Goal: Task Accomplishment & Management: Use online tool/utility

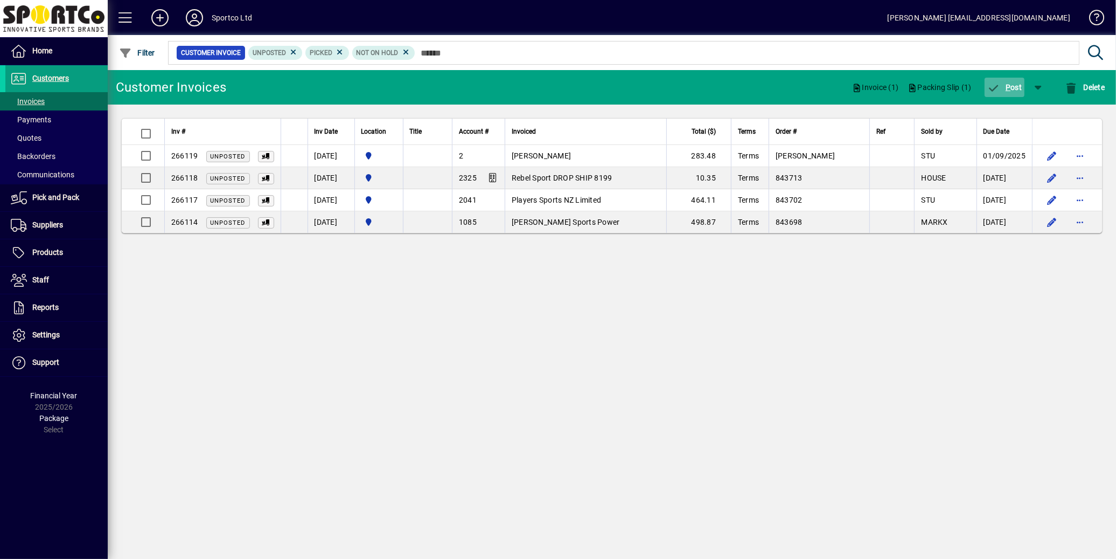
click at [1008, 88] on span "P" at bounding box center [1008, 87] width 5 height 9
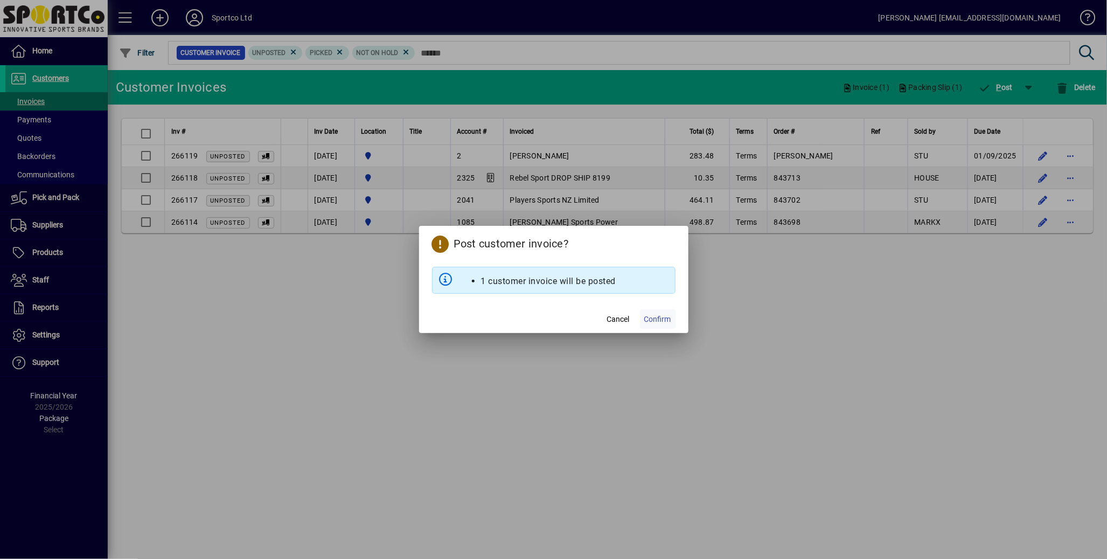
click at [654, 320] on span "Confirm" at bounding box center [657, 319] width 27 height 11
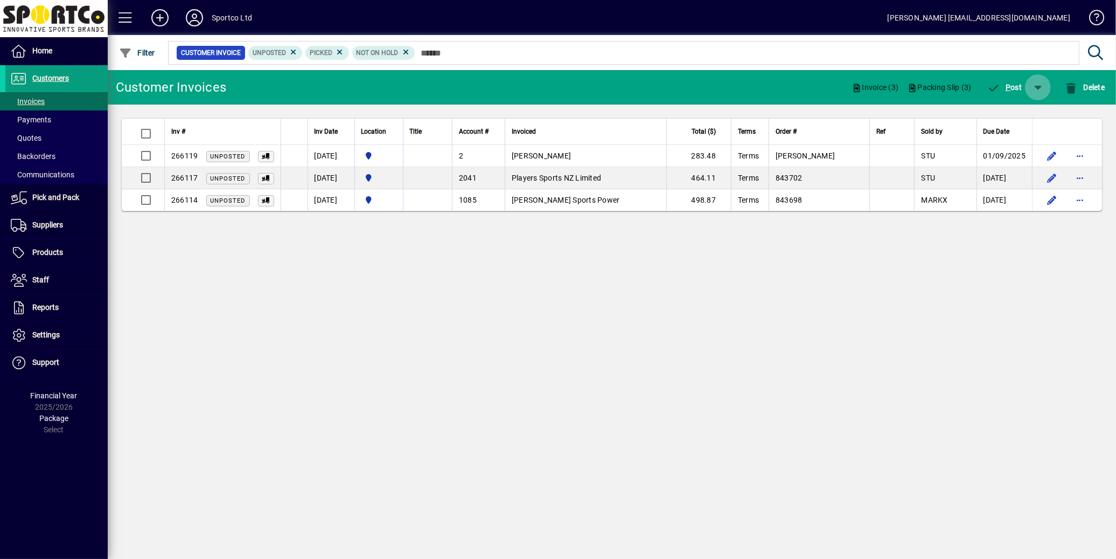
click at [1037, 93] on span "button" at bounding box center [1038, 87] width 26 height 26
click at [1019, 117] on span "P ost & Email" at bounding box center [1007, 115] width 64 height 9
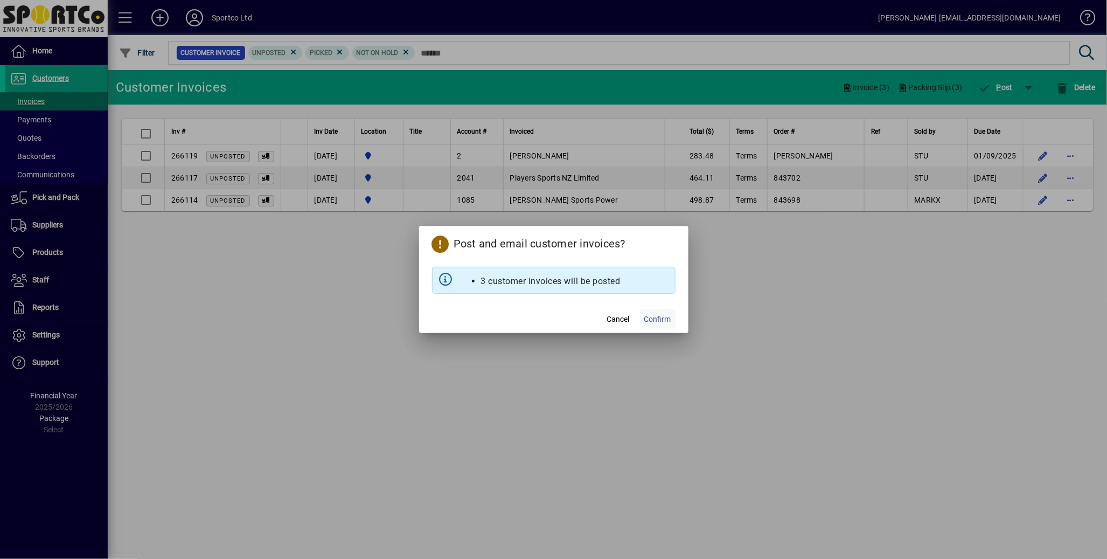
click at [656, 324] on span "Confirm" at bounding box center [657, 319] width 27 height 11
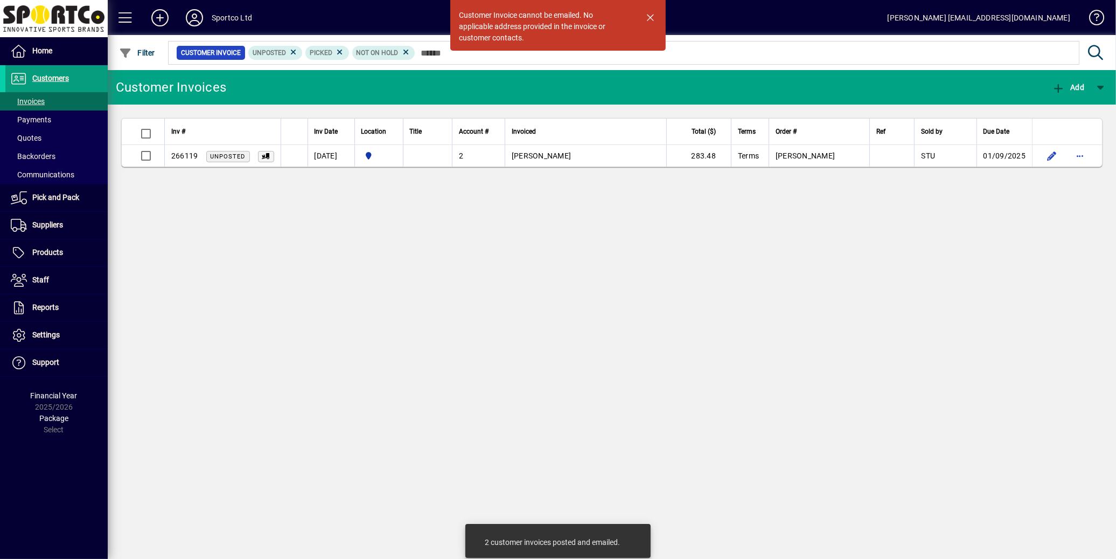
click at [648, 17] on span "button" at bounding box center [650, 17] width 26 height 26
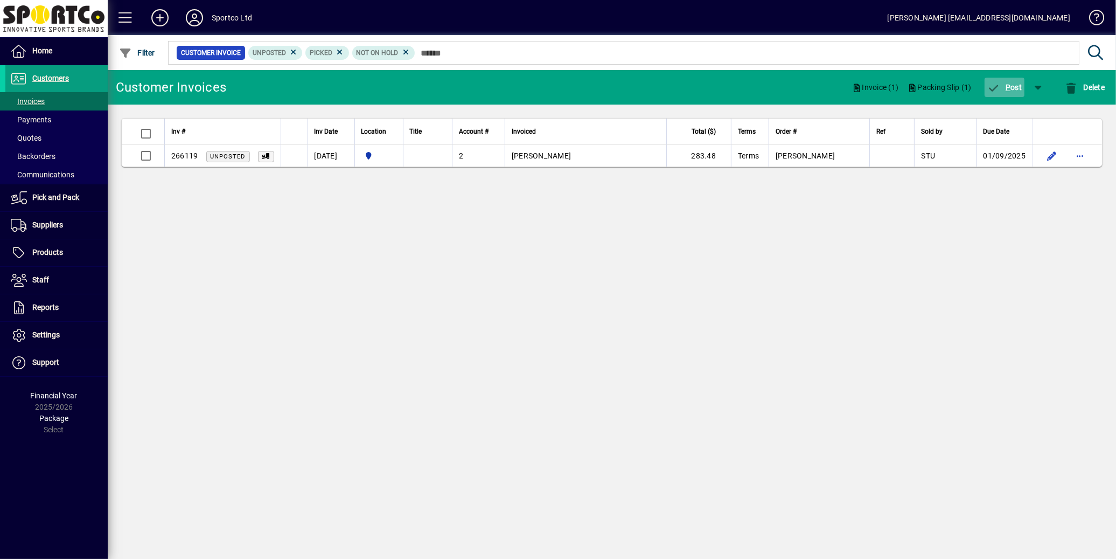
click at [1008, 92] on span "button" at bounding box center [1005, 87] width 40 height 26
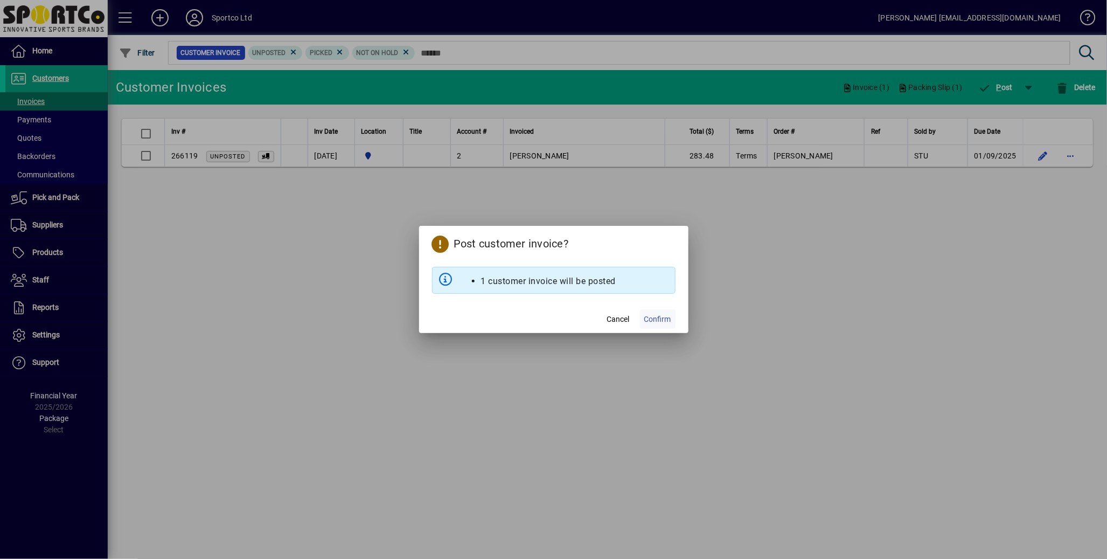
click at [660, 320] on span "Confirm" at bounding box center [657, 319] width 27 height 11
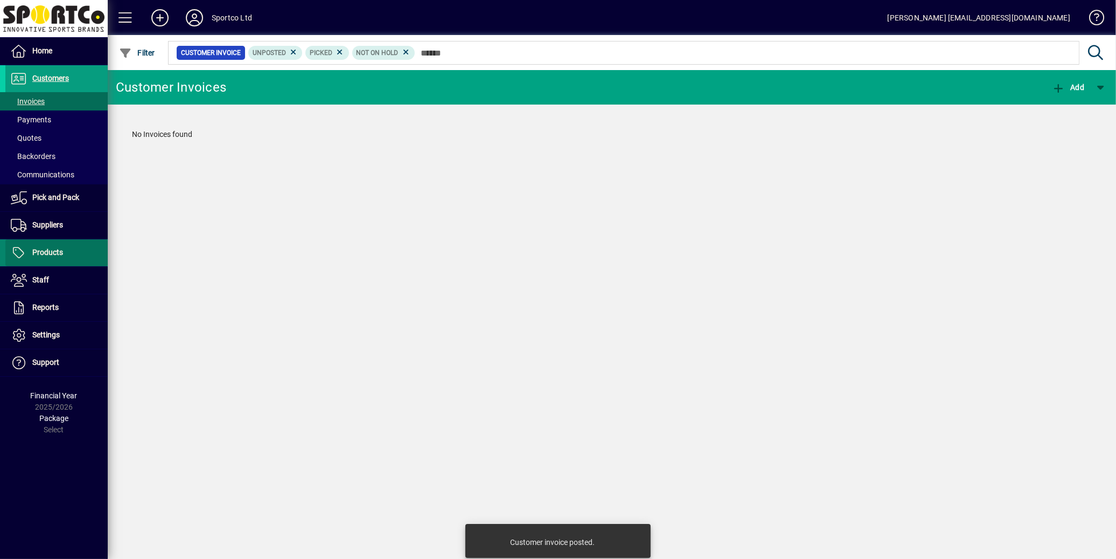
click at [46, 252] on span "Products" at bounding box center [47, 252] width 31 height 9
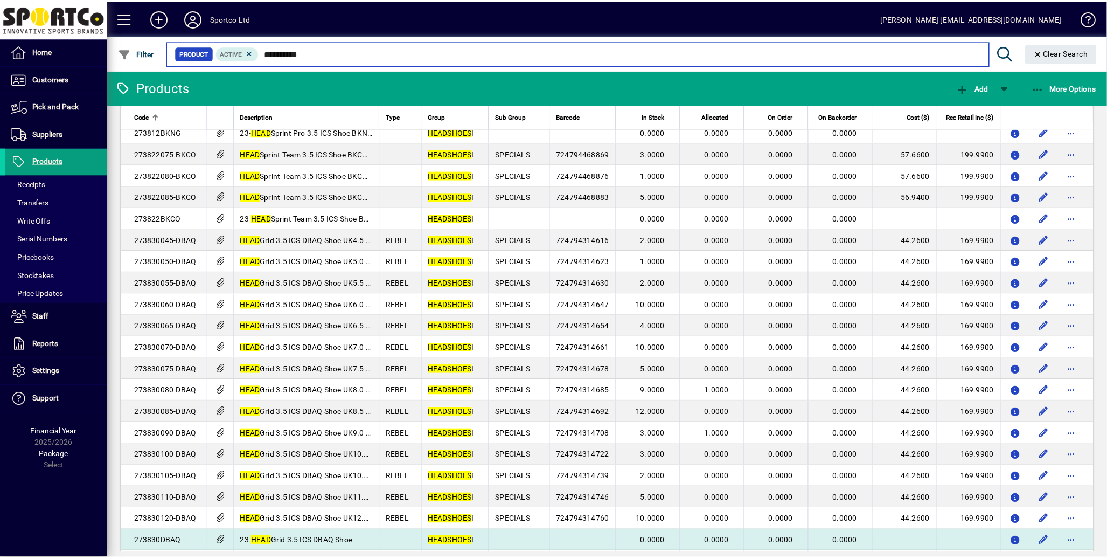
scroll to position [831, 0]
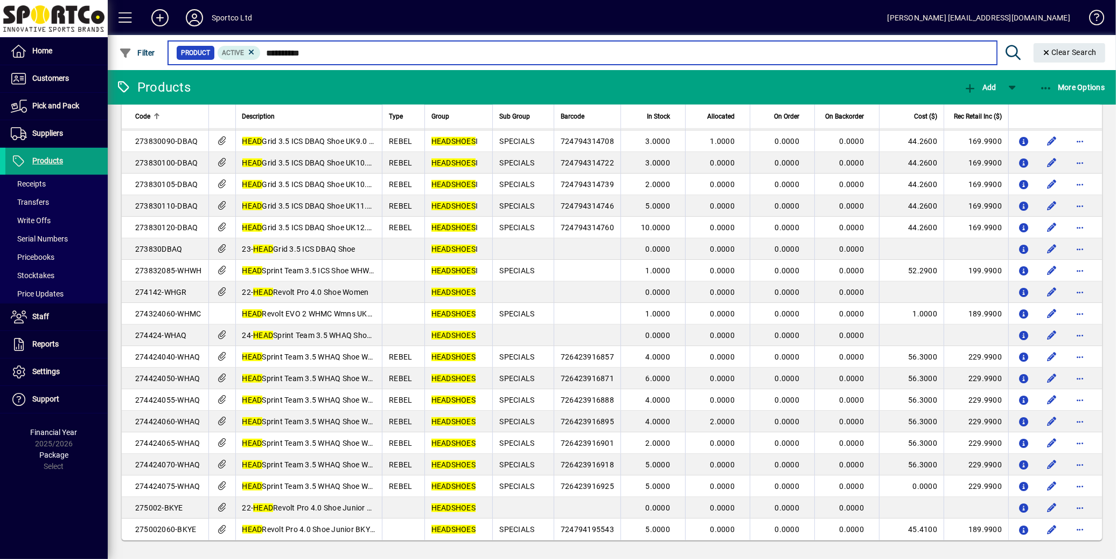
type input "**********"
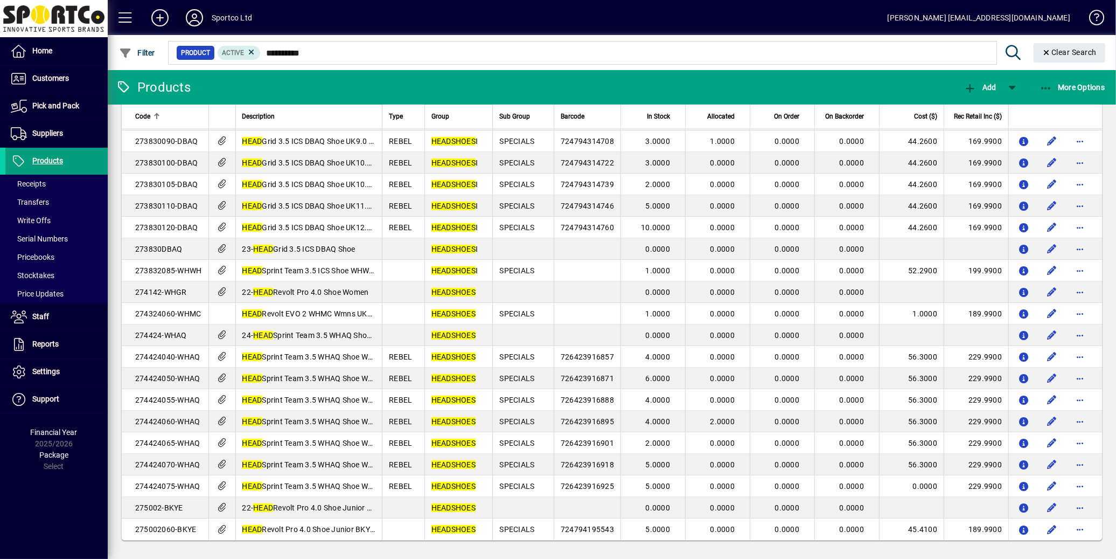
click at [192, 18] on icon at bounding box center [195, 17] width 22 height 17
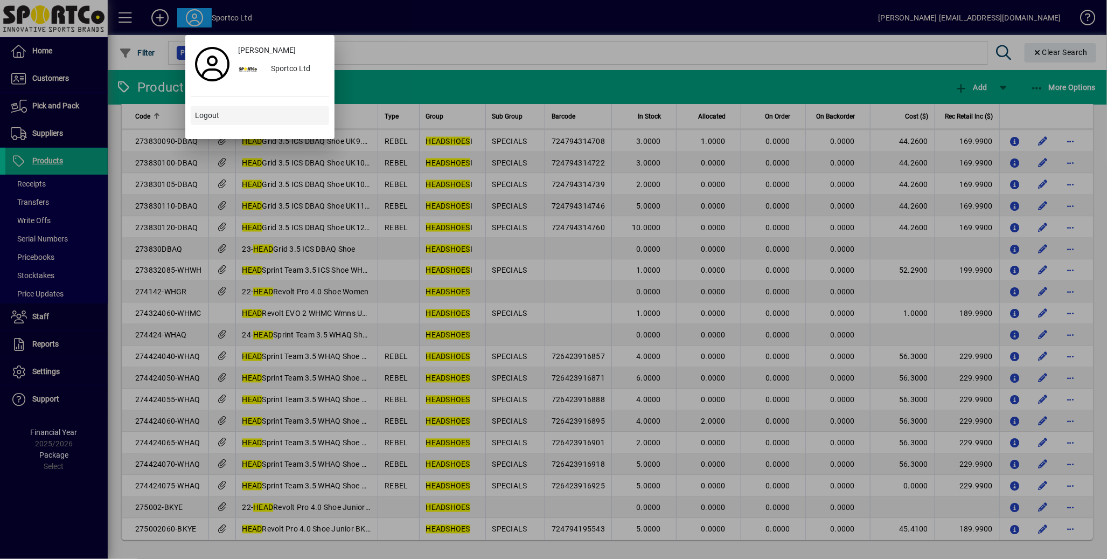
click at [209, 119] on span "Logout" at bounding box center [207, 115] width 24 height 11
